Goal: Information Seeking & Learning: Understand process/instructions

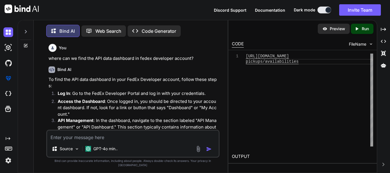
scroll to position [0, 16]
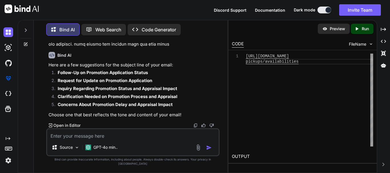
click at [109, 139] on textarea at bounding box center [132, 134] width 171 height 10
paste textarea "API Authorization"
type textarea "create fedex API Authorization code"
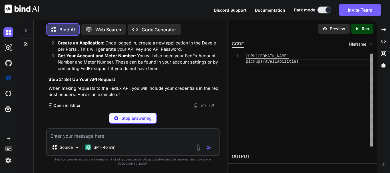
scroll to position [5098, 0]
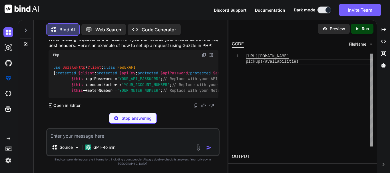
drag, startPoint x: 103, startPoint y: 92, endPoint x: 135, endPoint y: 94, distance: 32.3
click at [135, 23] on p "Get Your Account and Meter Number : You will also need your FedEx Account Numbe…" at bounding box center [138, 13] width 161 height 19
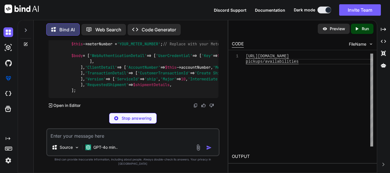
drag, startPoint x: 146, startPoint y: 88, endPoint x: 161, endPoint y: 87, distance: 15.1
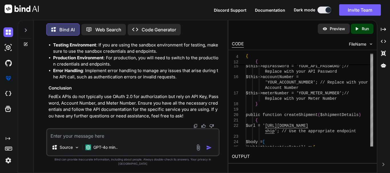
scroll to position [5127, 0]
drag, startPoint x: 80, startPoint y: 89, endPoint x: 105, endPoint y: 89, distance: 25.1
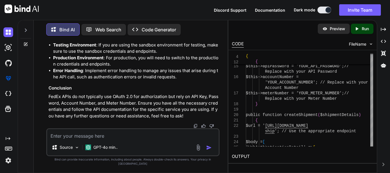
drag, startPoint x: 86, startPoint y: 70, endPoint x: 86, endPoint y: 94, distance: 24.0
click at [88, 14] on h3 "Step 3: Make the API Call" at bounding box center [133, 10] width 170 height 7
drag, startPoint x: 71, startPoint y: 98, endPoint x: 120, endPoint y: 95, distance: 48.6
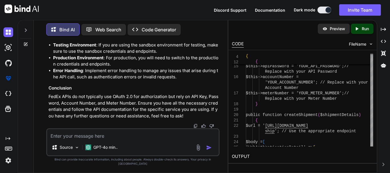
click at [74, 40] on h3 "Important Notes" at bounding box center [133, 36] width 170 height 7
click at [120, 40] on h3 "Important Notes" at bounding box center [133, 36] width 170 height 7
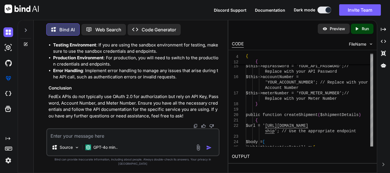
scroll to position [5264, 0]
click at [88, 138] on textarea at bounding box center [132, 134] width 171 height 10
paste textarea "[URL][DOMAIN_NAME]"
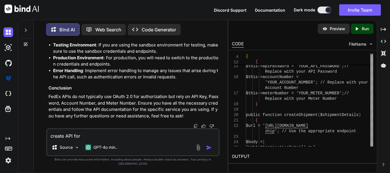
type textarea "create API for [URL][DOMAIN_NAME]"
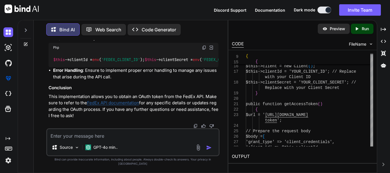
scroll to position [5838, 0]
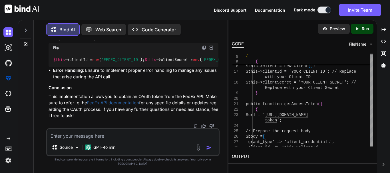
scroll to position [5781, 0]
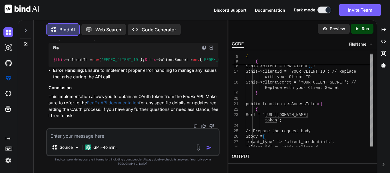
click at [104, 139] on textarea at bounding box center [132, 134] width 171 height 10
paste textarea "[URL][DOMAIN_NAME]"
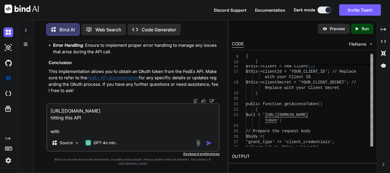
click at [94, 135] on textarea "[URL][DOMAIN_NAME] hitting this API with" at bounding box center [132, 119] width 171 height 31
paste textarea "{ "grant_type": "client_credentials", "client_id": "l77ec1739dd8ed45659bb59c2dd…"
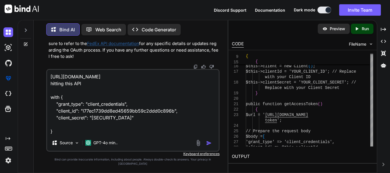
click at [61, 102] on textarea "[URL][DOMAIN_NAME] hitting this API with { "grant_type": "client_credentials", …" at bounding box center [132, 102] width 171 height 65
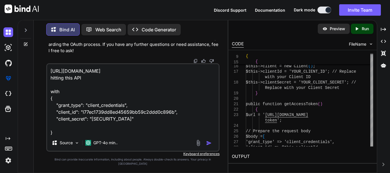
click at [82, 116] on textarea "[URL][DOMAIN_NAME] hitting this API with { "grant_type": "client_credentials", …" at bounding box center [132, 99] width 171 height 71
drag, startPoint x: 80, startPoint y: 116, endPoint x: 175, endPoint y: 118, distance: 95.0
click at [175, 118] on textarea "[URL][DOMAIN_NAME] hitting this API with { "grant_type": "client_credentials", …" at bounding box center [132, 99] width 171 height 71
drag, startPoint x: 89, startPoint y: 124, endPoint x: 183, endPoint y: 123, distance: 93.9
click at [183, 123] on textarea "[URL][DOMAIN_NAME] hitting this API with { "grant_type": "client_credentials", …" at bounding box center [132, 99] width 171 height 71
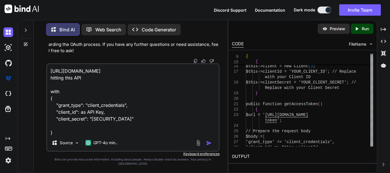
click at [93, 116] on textarea "[URL][DOMAIN_NAME] hitting this API with { "grant_type": "client_credentials", …" at bounding box center [132, 99] width 171 height 71
click at [109, 118] on textarea "[URL][DOMAIN_NAME] hitting this API with { "grant_type": "client_credentials", …" at bounding box center [132, 99] width 171 height 71
drag, startPoint x: 104, startPoint y: 118, endPoint x: 89, endPoint y: 116, distance: 14.9
click at [89, 116] on textarea "[URL][DOMAIN_NAME] hitting this API with { "grant_type": "client_credentials", …" at bounding box center [132, 99] width 171 height 71
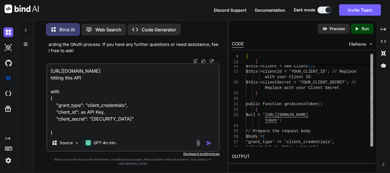
click at [87, 116] on textarea "[URL][DOMAIN_NAME] hitting this API with { "grant_type": "client_credentials", …" at bounding box center [132, 99] width 171 height 71
click at [103, 116] on textarea "[URL][DOMAIN_NAME] hitting this API with { "grant_type": "client_credentials", …" at bounding box center [132, 99] width 171 height 71
paste textarea "FEDEX_API_KEY"
drag, startPoint x: 90, startPoint y: 123, endPoint x: 182, endPoint y: 124, distance: 91.6
click at [182, 124] on textarea "[URL][DOMAIN_NAME] hitting this API with { "grant_type": "client_credentials", …" at bounding box center [132, 99] width 171 height 71
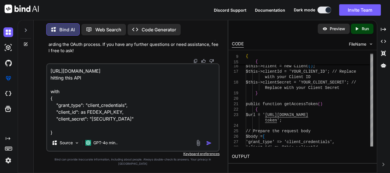
paste textarea "FEDEX_API_PASSWORD"
click at [78, 135] on textarea "[URL][DOMAIN_NAME] hitting this API with { "grant_type": "client_credentials", …" at bounding box center [132, 99] width 171 height 71
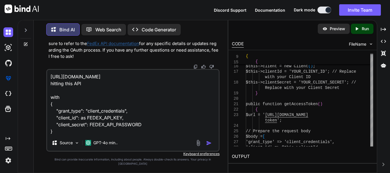
click at [66, 135] on textarea "[URL][DOMAIN_NAME] hitting this API with { "grant_type": "client_credentials", …" at bounding box center [132, 102] width 171 height 65
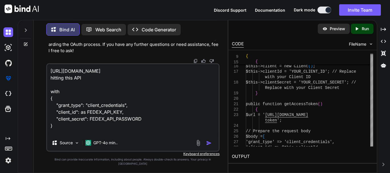
scroll to position [7, 0]
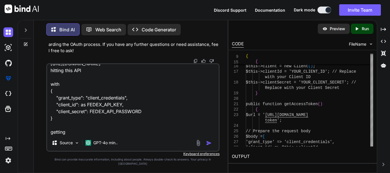
paste textarea "{ "transactionId": "ed0196db-fcec-4372-b8b0-a4243bb3eb36", "errors": [ { "code"…"
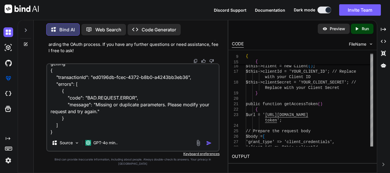
scroll to position [83, 0]
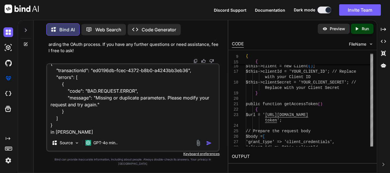
type textarea "[URL][DOMAIN_NAME] hitting this API with { "grant_type": "client_credentials", …"
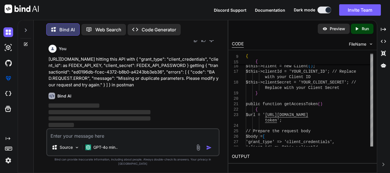
scroll to position [6401, 0]
click at [154, 99] on div "Bind AI" at bounding box center [133, 96] width 170 height 7
